Goal: Entertainment & Leisure: Consume media (video, audio)

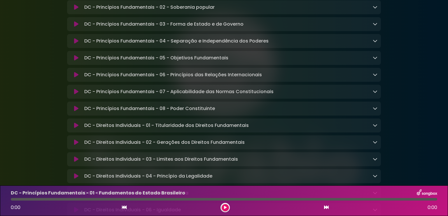
scroll to position [146, 0]
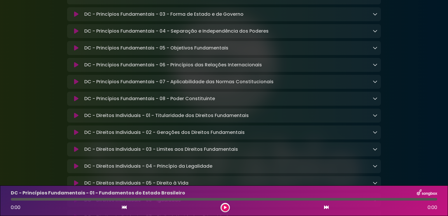
click at [75, 117] on icon at bounding box center [76, 116] width 4 height 6
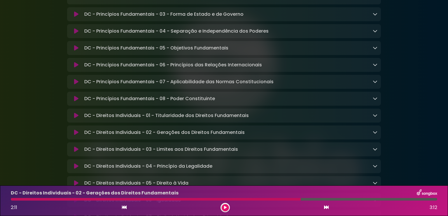
click at [223, 209] on button at bounding box center [224, 207] width 7 height 7
click at [223, 207] on button at bounding box center [224, 207] width 7 height 7
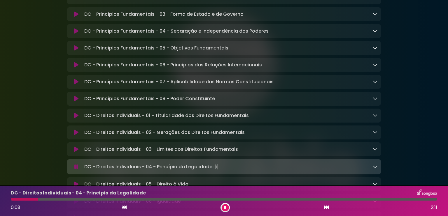
click at [226, 214] on div "DC - Direitos Individuais - 04 - Princípio da Legalidade 0:08 2:11" at bounding box center [224, 201] width 448 height 31
click at [226, 211] on button at bounding box center [224, 207] width 7 height 7
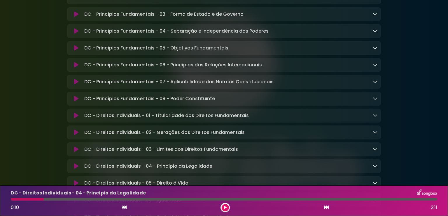
click at [221, 209] on button at bounding box center [224, 207] width 7 height 7
click at [223, 210] on button at bounding box center [224, 207] width 7 height 7
click at [224, 209] on icon at bounding box center [225, 207] width 3 height 3
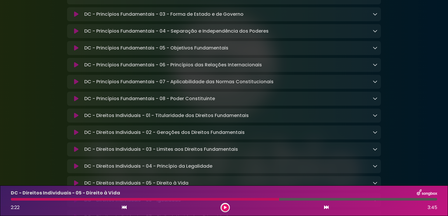
drag, startPoint x: 223, startPoint y: 207, endPoint x: 226, endPoint y: 207, distance: 3.2
click at [224, 207] on button at bounding box center [224, 207] width 7 height 7
click at [225, 209] on icon at bounding box center [225, 207] width 3 height 3
click at [226, 209] on button at bounding box center [224, 207] width 7 height 7
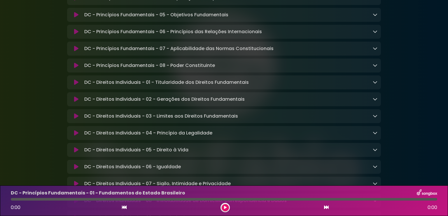
scroll to position [204, 0]
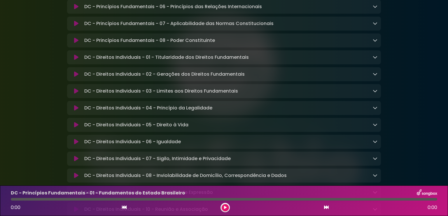
click at [81, 145] on button at bounding box center [76, 142] width 11 height 6
click at [222, 209] on button at bounding box center [224, 207] width 7 height 7
click at [230, 207] on div "0:30 3:38" at bounding box center [223, 207] width 433 height 9
